Goal: Transaction & Acquisition: Book appointment/travel/reservation

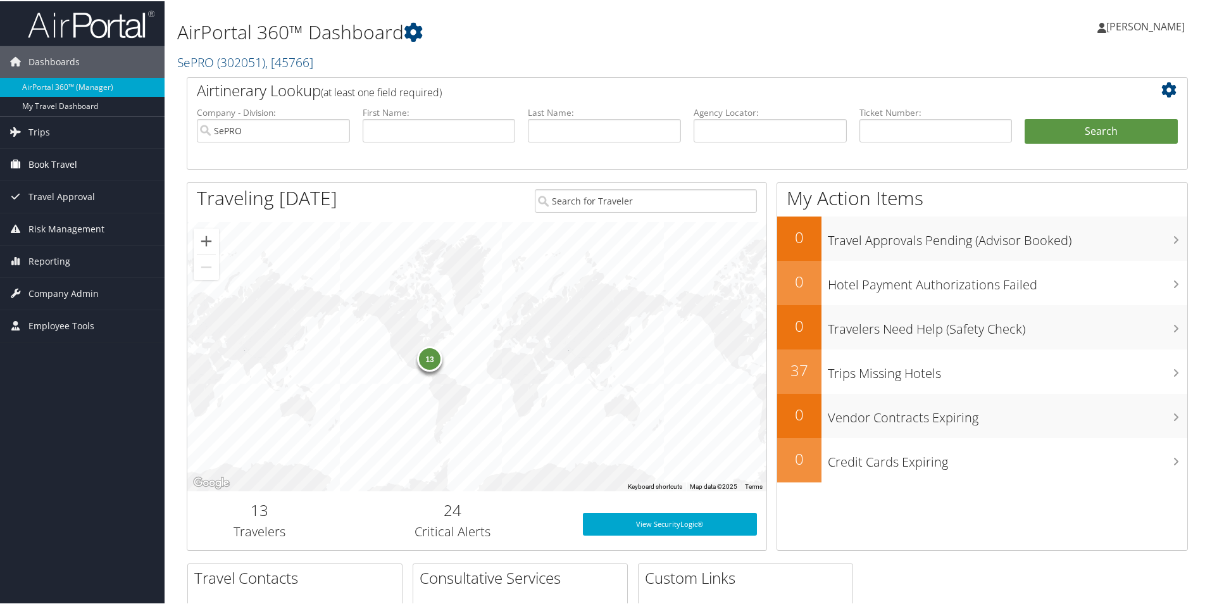
click at [81, 161] on link "Book Travel" at bounding box center [82, 163] width 165 height 32
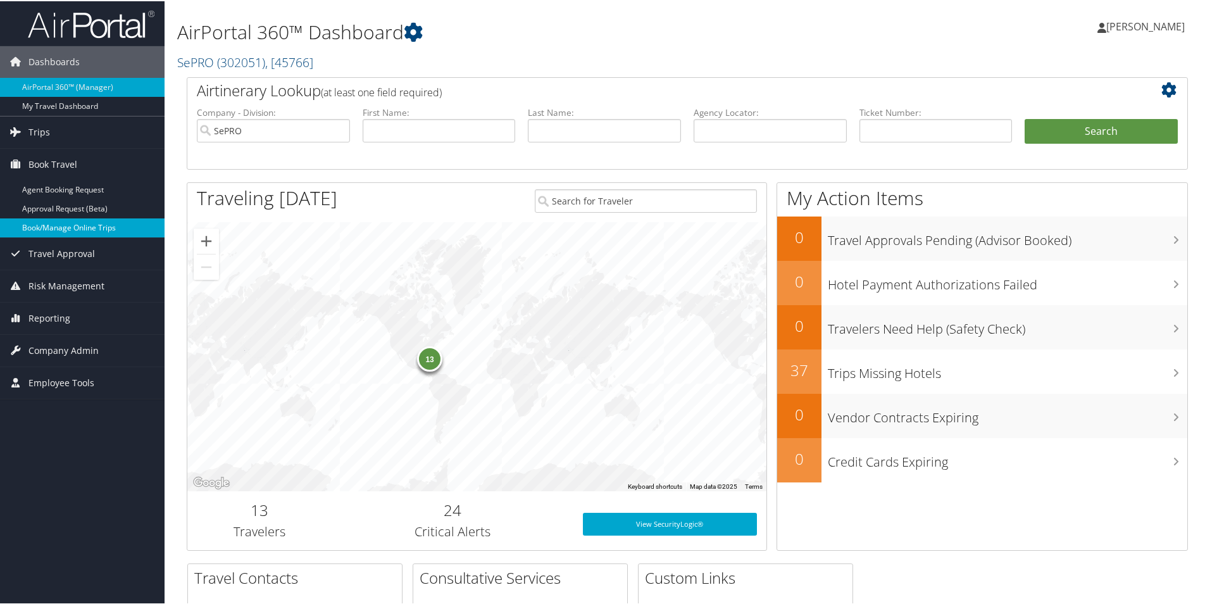
click at [62, 227] on link "Book/Manage Online Trips" at bounding box center [82, 226] width 165 height 19
